Goal: Navigation & Orientation: Find specific page/section

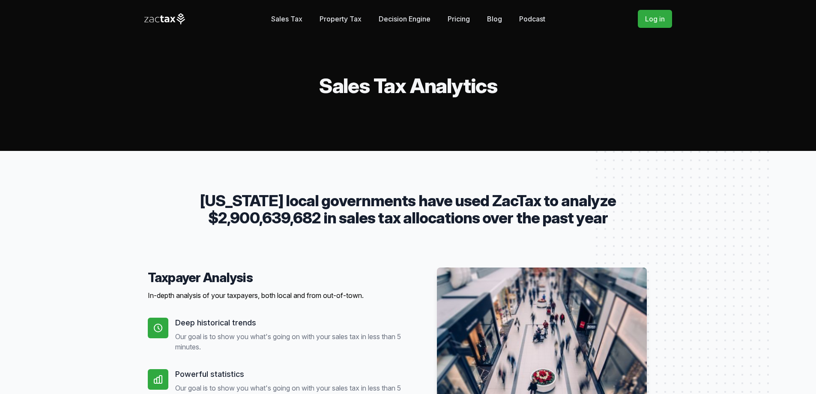
click at [320, 15] on link "Property Tax" at bounding box center [341, 18] width 42 height 17
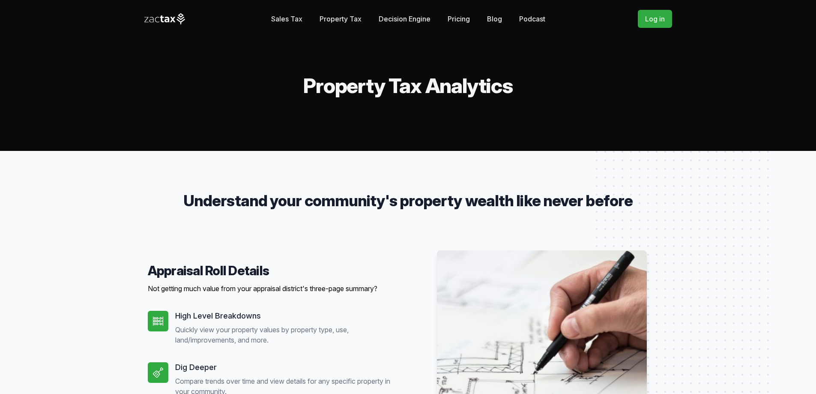
click at [385, 17] on link "Decision Engine" at bounding box center [405, 18] width 52 height 17
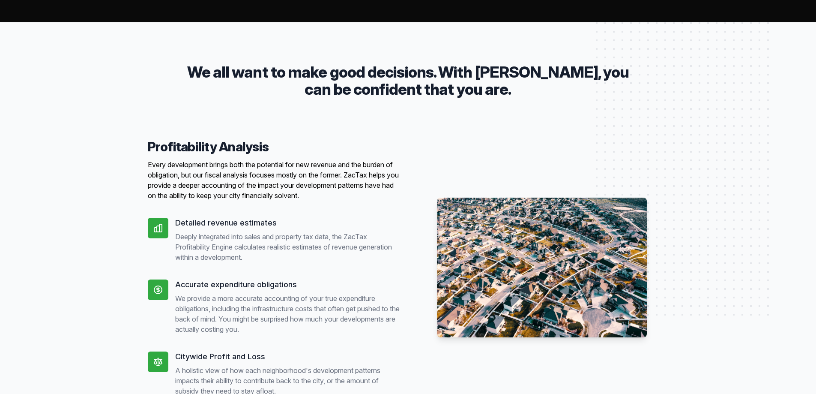
scroll to position [257, 0]
